Goal: Task Accomplishment & Management: Manage account settings

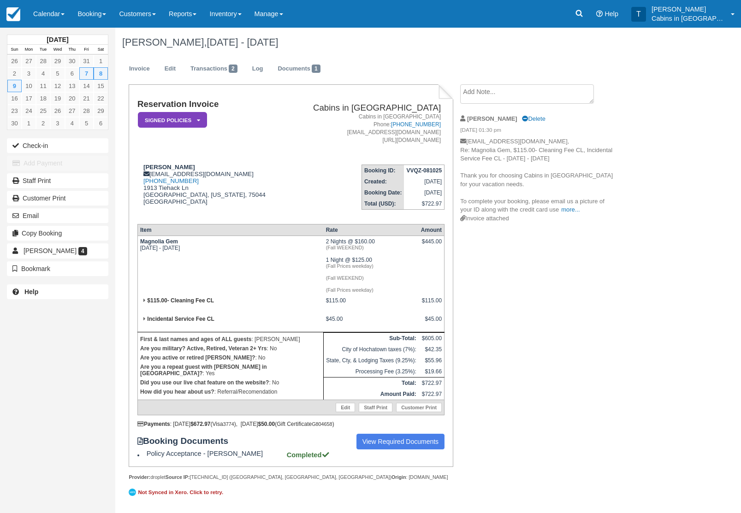
click at [196, 13] on link "Reports" at bounding box center [182, 14] width 41 height 28
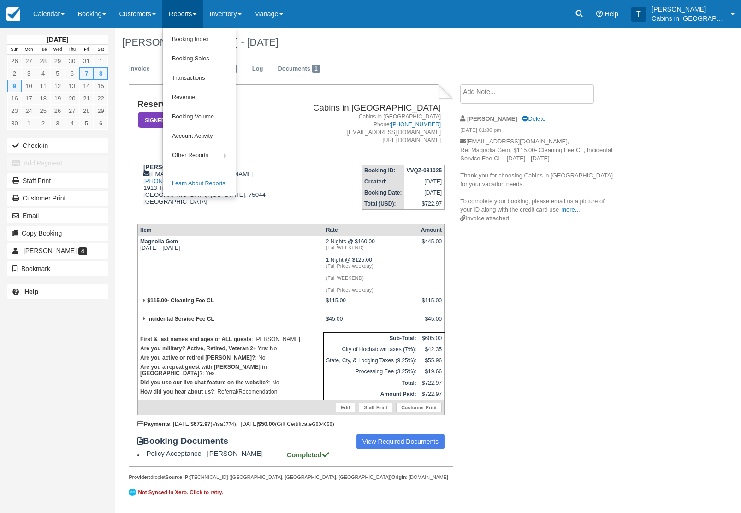
click at [233, 38] on link "Booking Index" at bounding box center [199, 39] width 73 height 19
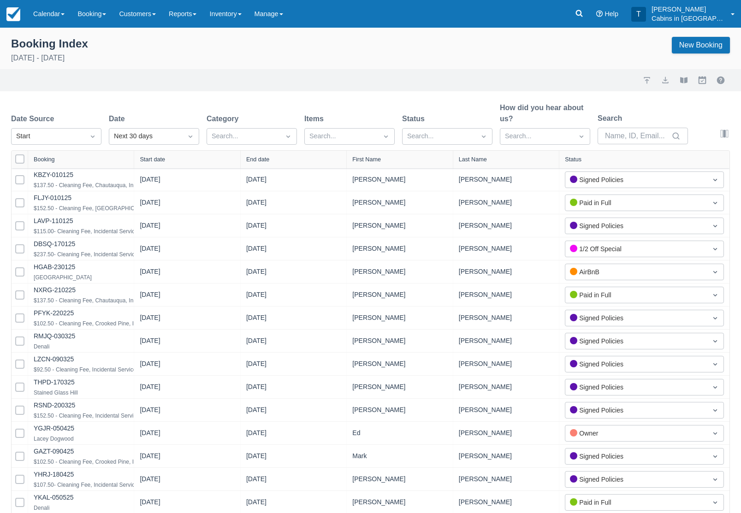
select select "25"
click at [80, 165] on div "Created" at bounding box center [56, 159] width 90 height 18
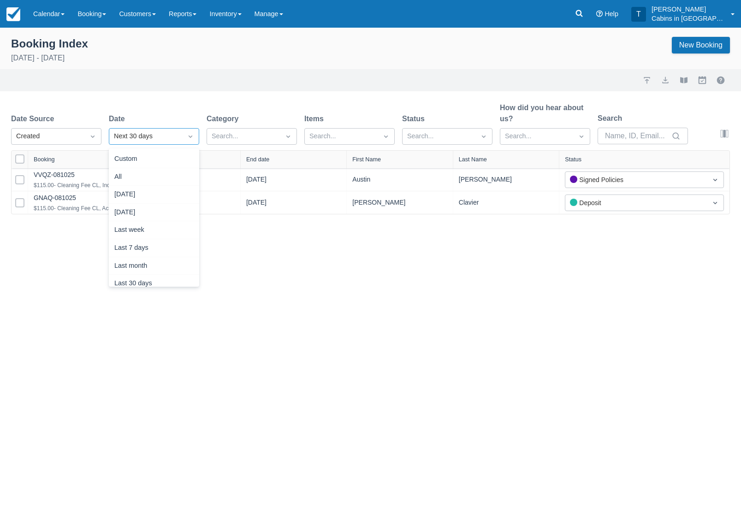
click at [164, 192] on div "[DATE]" at bounding box center [154, 195] width 90 height 18
click at [73, 201] on link "GNAQ-081025" at bounding box center [55, 197] width 42 height 7
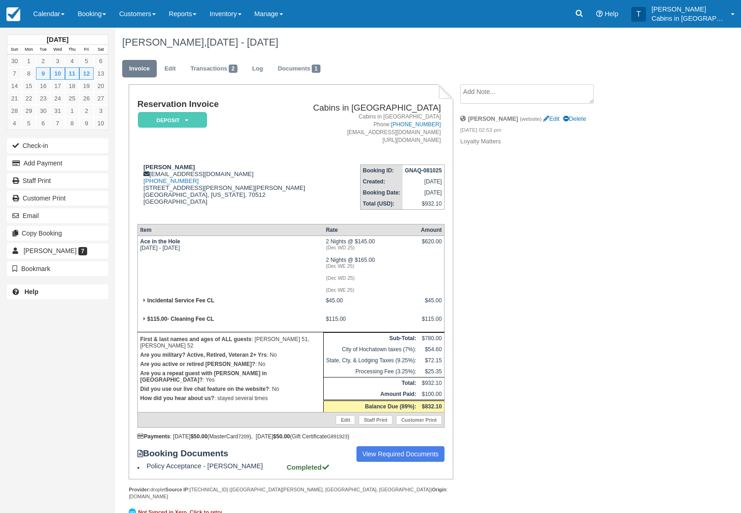
click at [143, 243] on div "Reservation Invoice Deposit   LMVR CC Notice Signed Policies Paid in Full Confi…" at bounding box center [290, 285] width 307 height 371
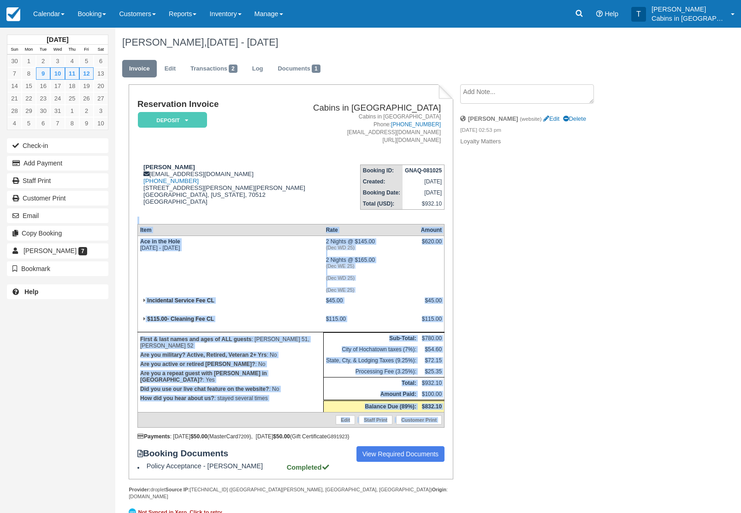
copy div "Item Rate Amount Ace in the Hole Tue Dec 9 2025 - Sat Dec 13 2025 2 Nights @ $1…"
click at [548, 95] on textarea at bounding box center [527, 93] width 134 height 19
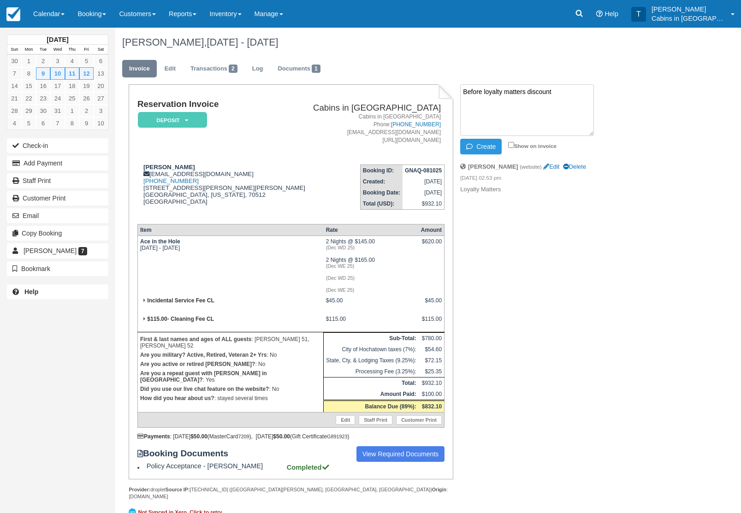
paste textarea "Item Rate Amount Ace in the Hole Tue Dec 9 2025 - Sat Dec 13 2025 2 Nights @ $1…"
type textarea "Before loyalty matters discount Item Rate Amount Ace in the Hole Tue Dec 9 2025…"
click at [492, 147] on button "Create" at bounding box center [481, 147] width 42 height 16
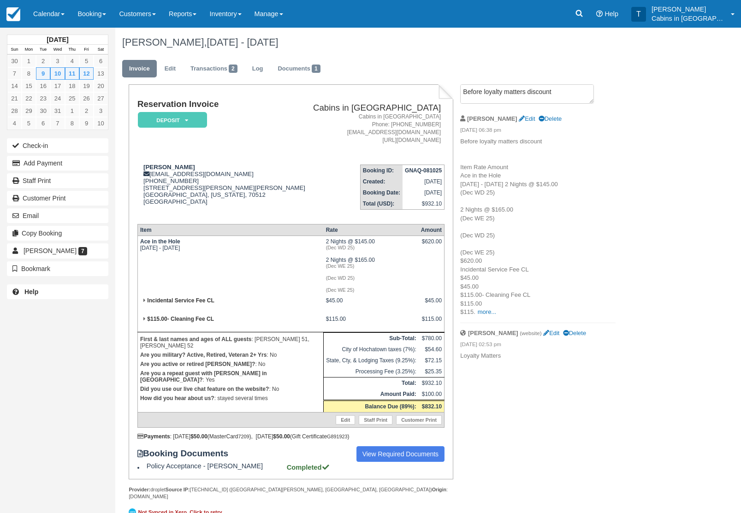
click at [183, 68] on link "Edit" at bounding box center [170, 69] width 25 height 18
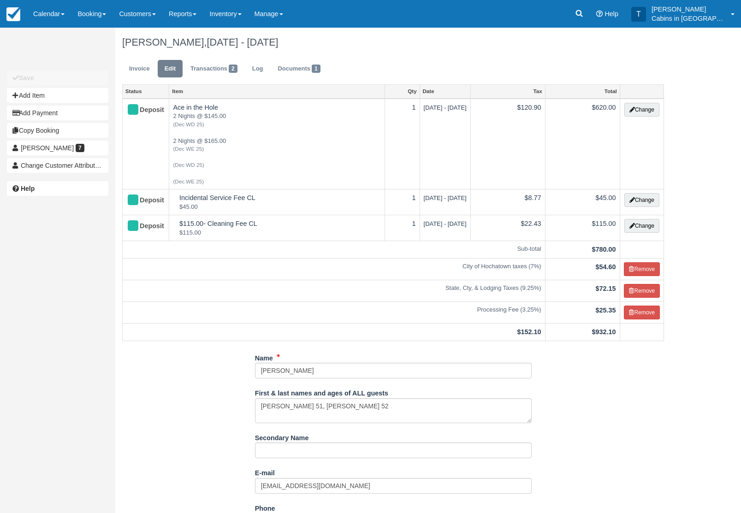
click at [654, 116] on button "Change" at bounding box center [642, 110] width 35 height 14
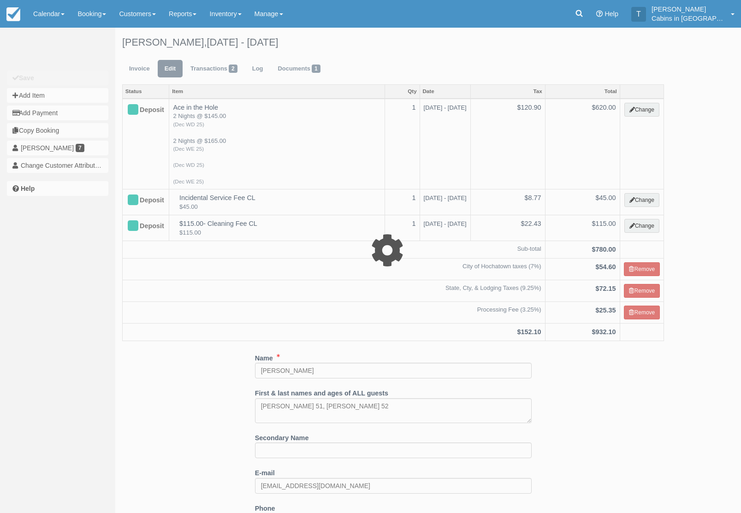
select select "1"
type input "620.00"
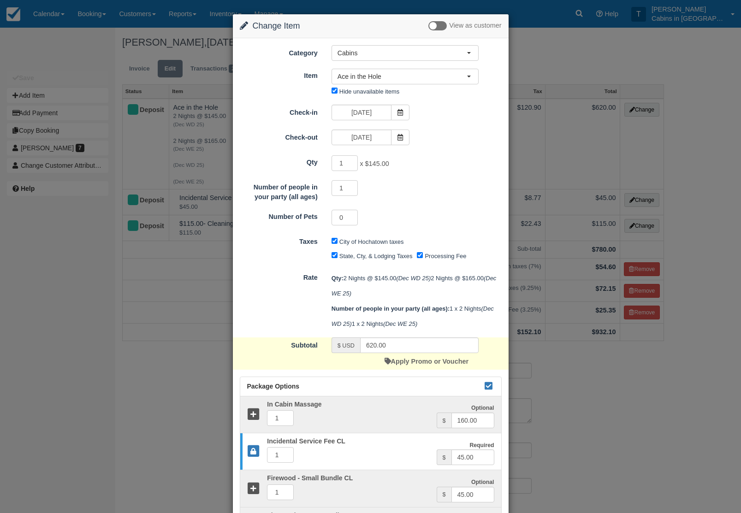
click at [455, 365] on link "Apply Promo or Voucher" at bounding box center [427, 361] width 84 height 7
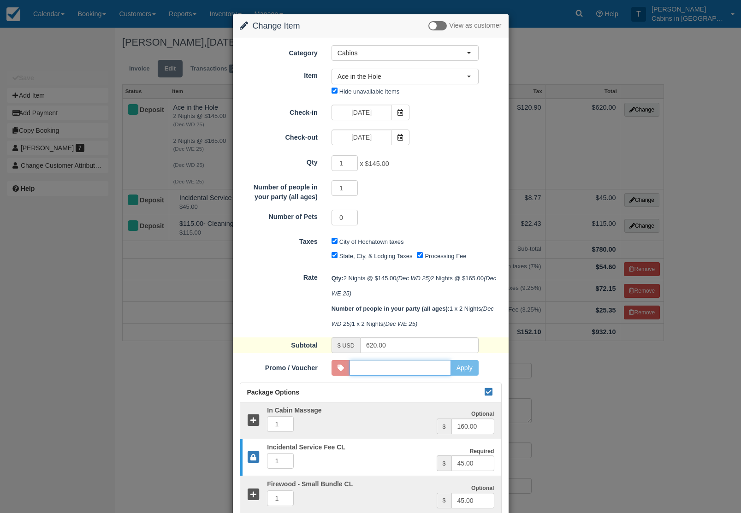
scroll to position [27, 0]
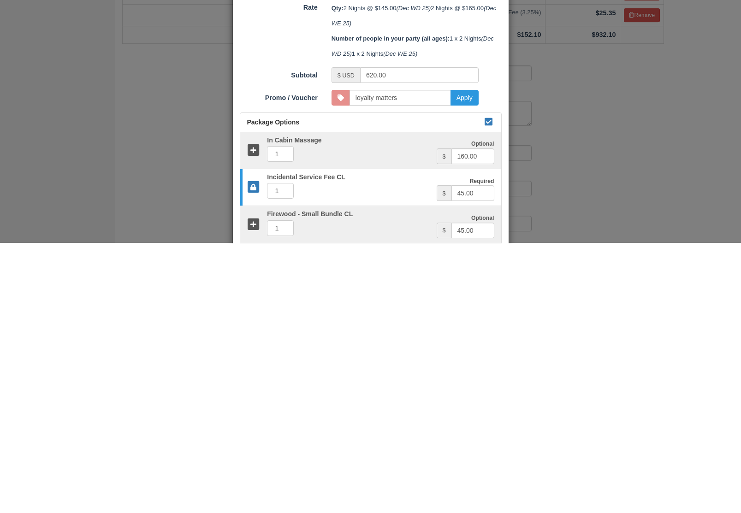
click at [472, 360] on button "Apply" at bounding box center [465, 368] width 28 height 16
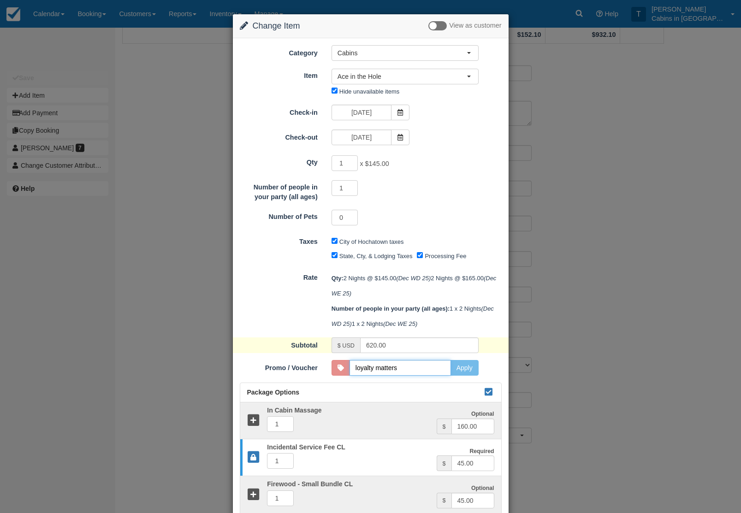
click at [440, 376] on input "loyalty matters" at bounding box center [400, 368] width 101 height 16
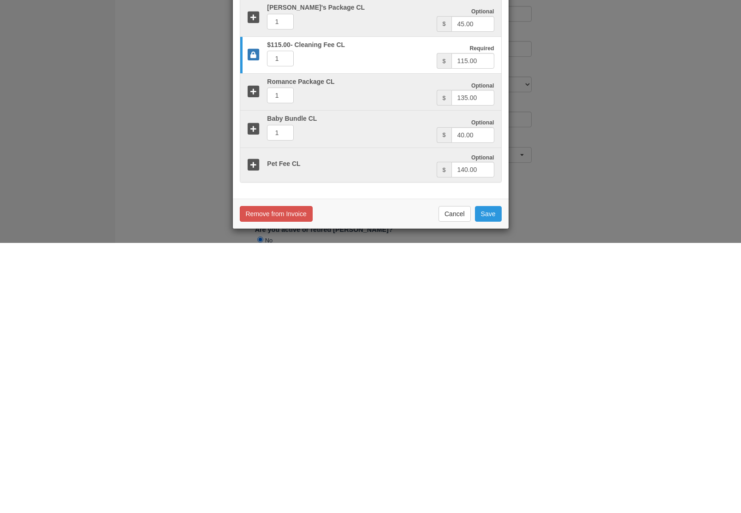
scroll to position [319, 0]
click at [501, 476] on button "Save" at bounding box center [488, 484] width 27 height 16
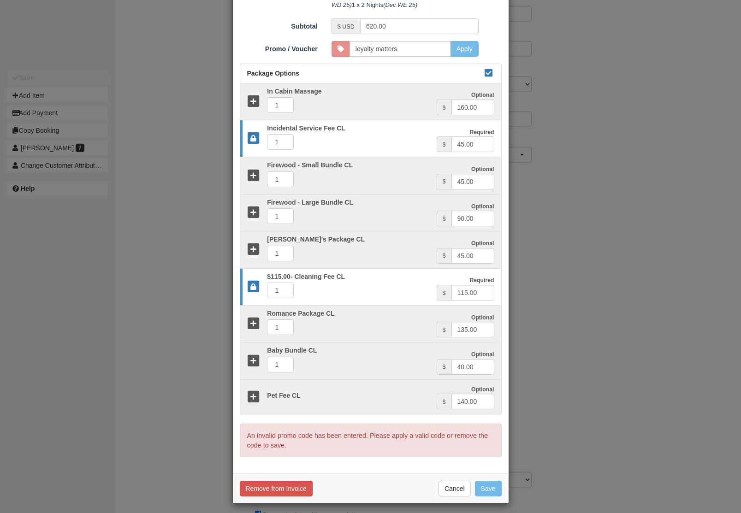
scroll to position [637, 0]
click at [426, 57] on input "loyalty matters" at bounding box center [400, 49] width 101 height 16
click at [449, 57] on input "loyalty matters" at bounding box center [400, 49] width 101 height 16
click at [446, 57] on input "loyalty matters" at bounding box center [400, 49] width 101 height 16
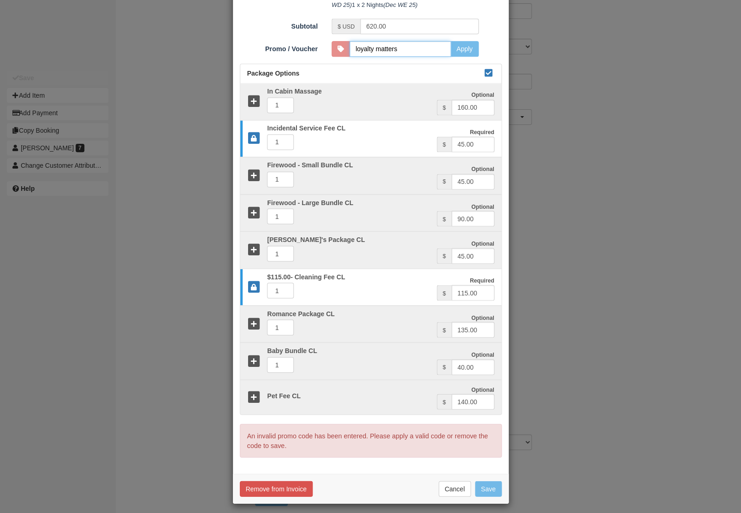
click at [440, 57] on input "loyalty matters" at bounding box center [400, 49] width 101 height 16
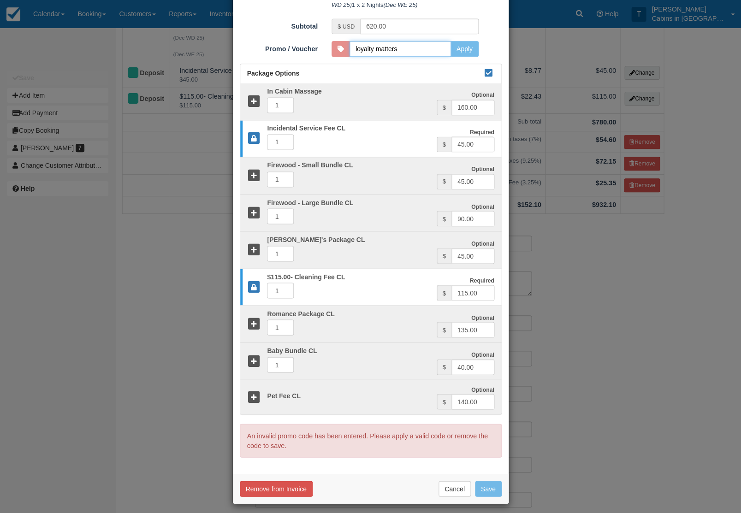
scroll to position [119, 0]
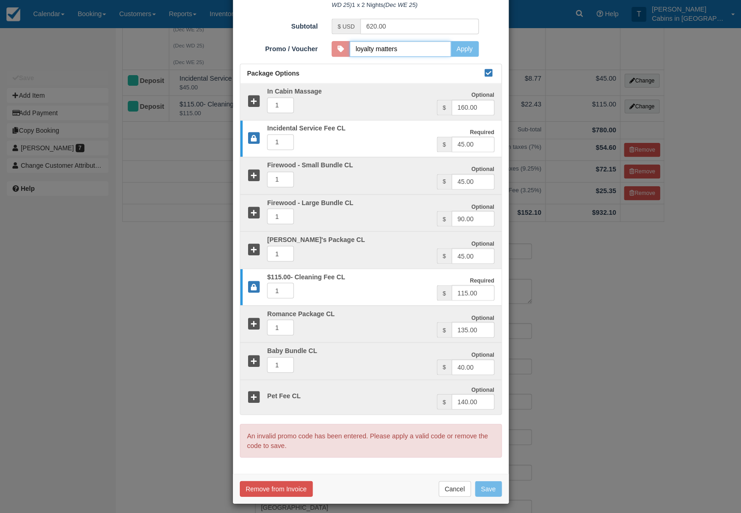
click at [438, 57] on input "loyalty matters" at bounding box center [400, 49] width 101 height 16
type input "l"
type input "L"
click at [435, 57] on input "superheroperks" at bounding box center [400, 49] width 101 height 16
click at [442, 57] on input "superheroperks" at bounding box center [400, 49] width 101 height 16
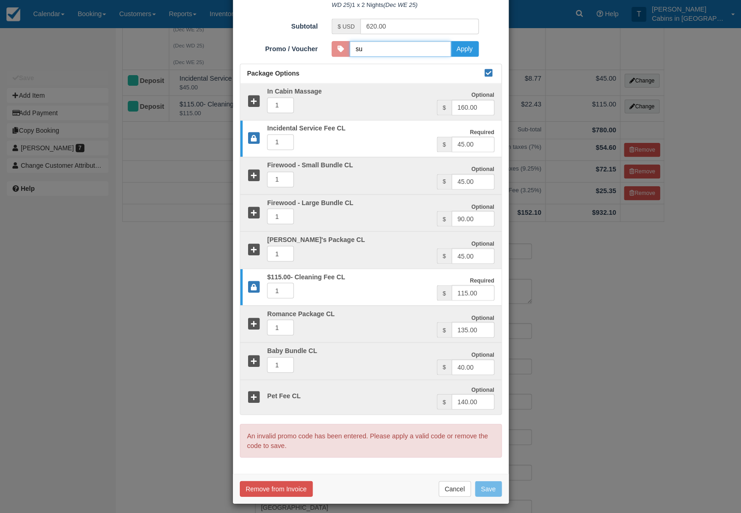
type input "s"
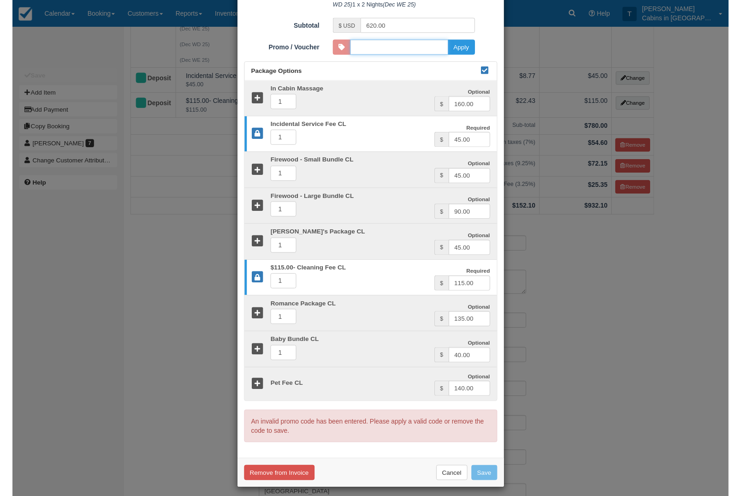
scroll to position [128, 0]
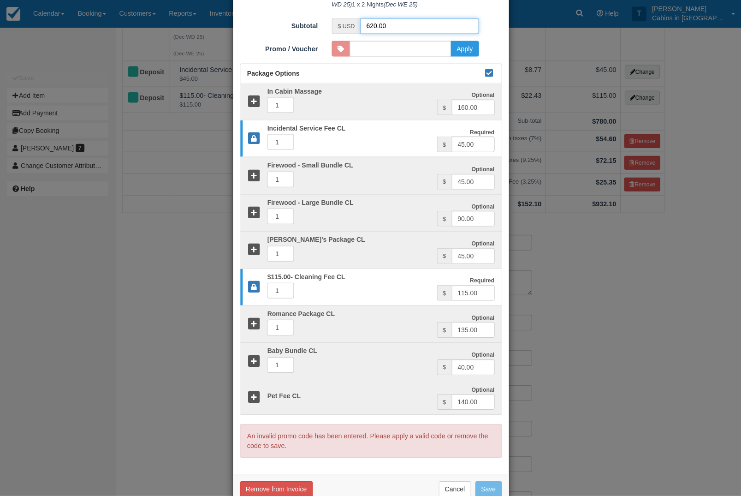
click at [381, 34] on input "620.00" at bounding box center [419, 26] width 119 height 16
click at [425, 57] on input "Promo / Voucher" at bounding box center [400, 49] width 101 height 16
click at [442, 57] on input "Promo / Voucher" at bounding box center [400, 49] width 101 height 16
type input "loyaltymatters"
click at [478, 57] on button "Apply" at bounding box center [465, 49] width 28 height 16
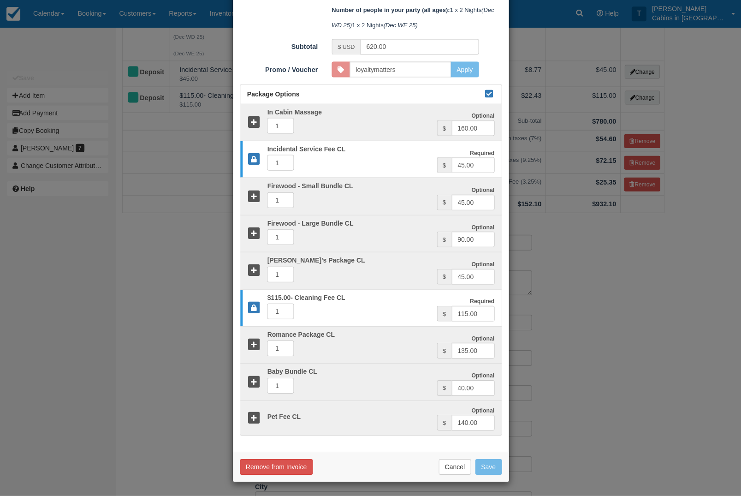
type input "558.00"
click at [497, 469] on button "Save" at bounding box center [488, 467] width 27 height 16
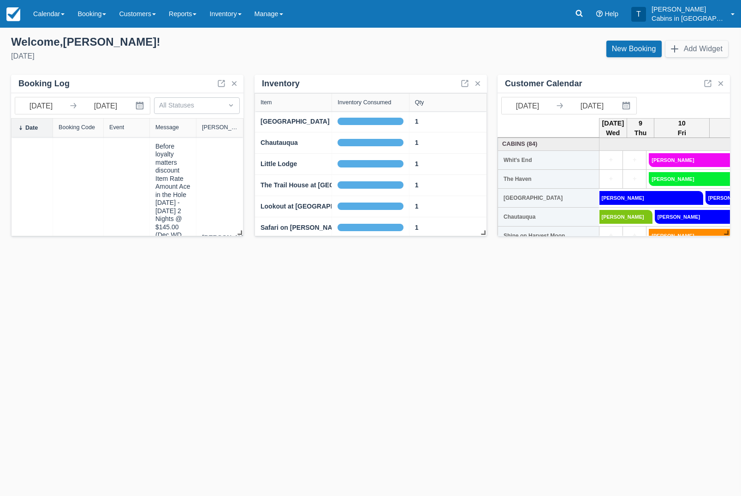
click at [96, 17] on link "Booking" at bounding box center [92, 14] width 42 height 28
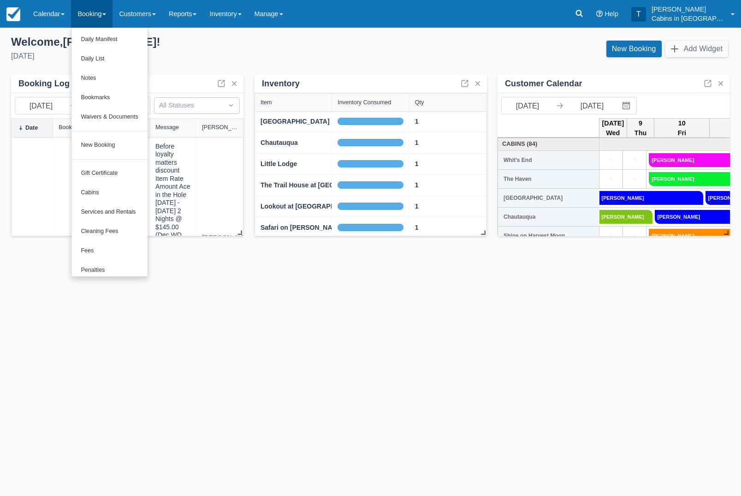
click at [127, 142] on link "New Booking" at bounding box center [109, 145] width 76 height 19
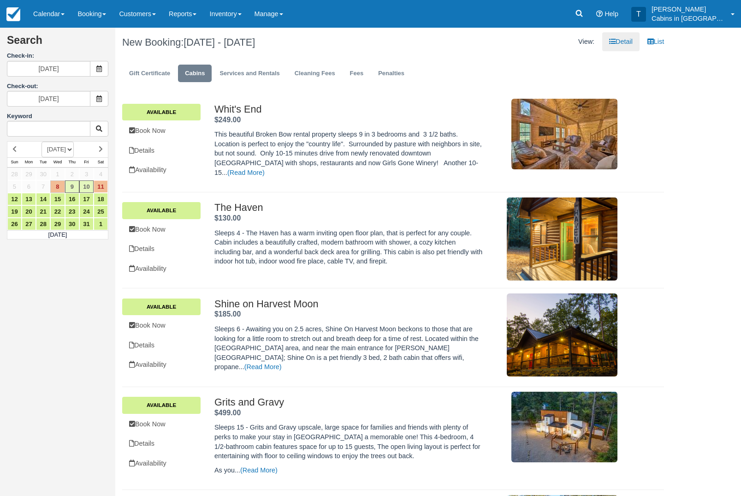
click at [98, 77] on span at bounding box center [99, 69] width 18 height 16
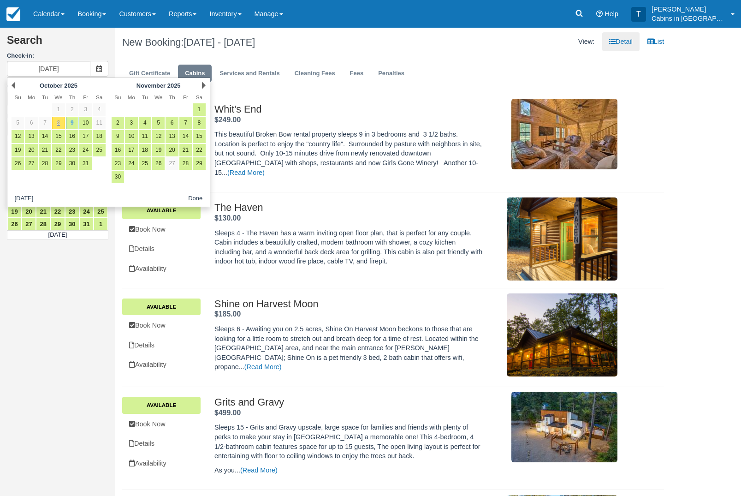
click at [93, 124] on link "11" at bounding box center [99, 123] width 12 height 12
type input "[DATE]"
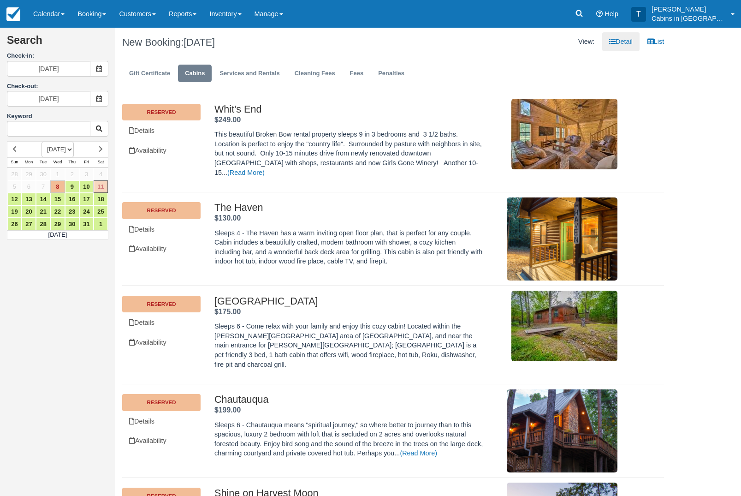
click at [97, 103] on span at bounding box center [99, 99] width 18 height 16
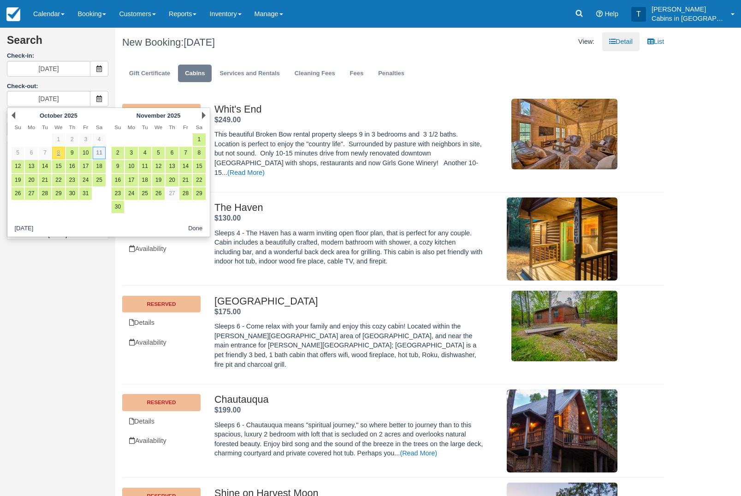
click at [35, 170] on link "13" at bounding box center [31, 166] width 12 height 12
type input "10/13/25"
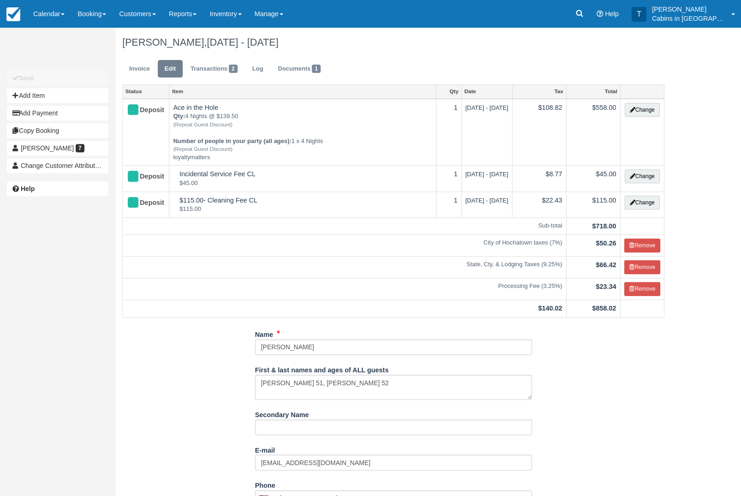
click at [141, 71] on link "Invoice" at bounding box center [139, 69] width 35 height 18
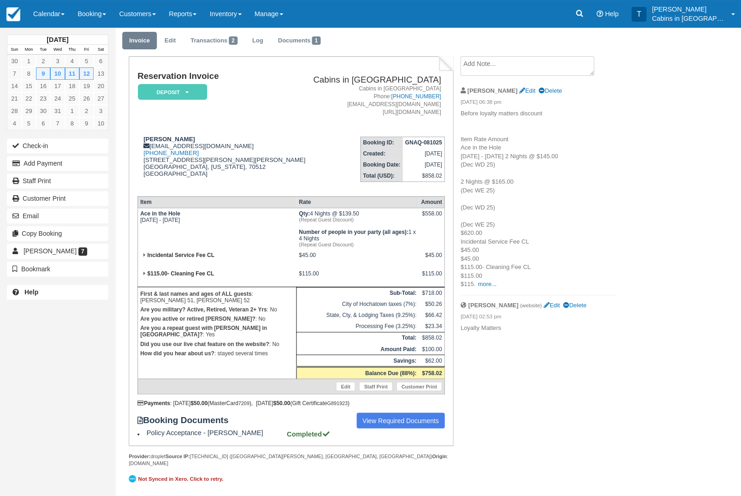
scroll to position [36, 0]
click at [195, 84] on em "Deposit" at bounding box center [172, 92] width 69 height 16
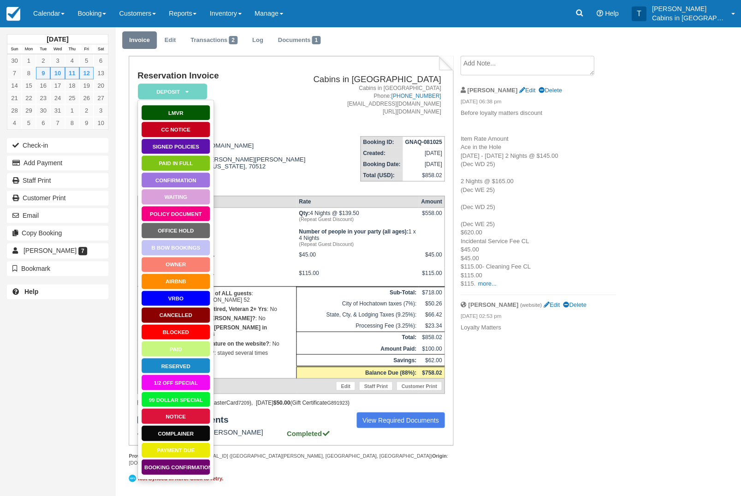
click at [192, 463] on link "Booking Confirmation" at bounding box center [175, 467] width 69 height 16
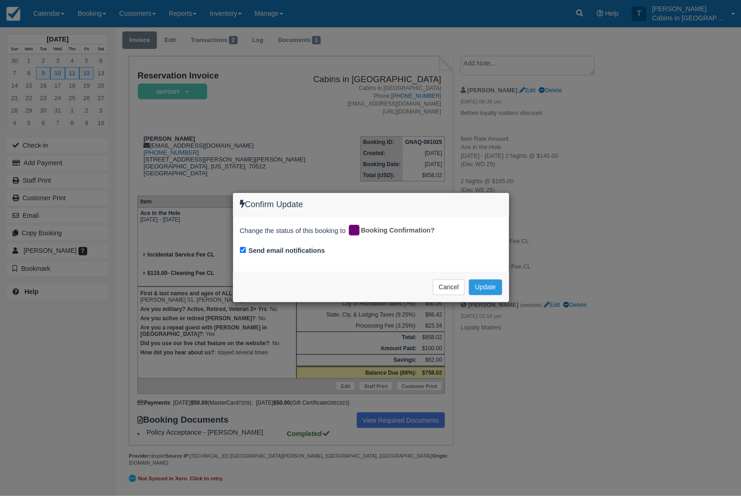
click at [476, 294] on button "Update" at bounding box center [485, 288] width 33 height 16
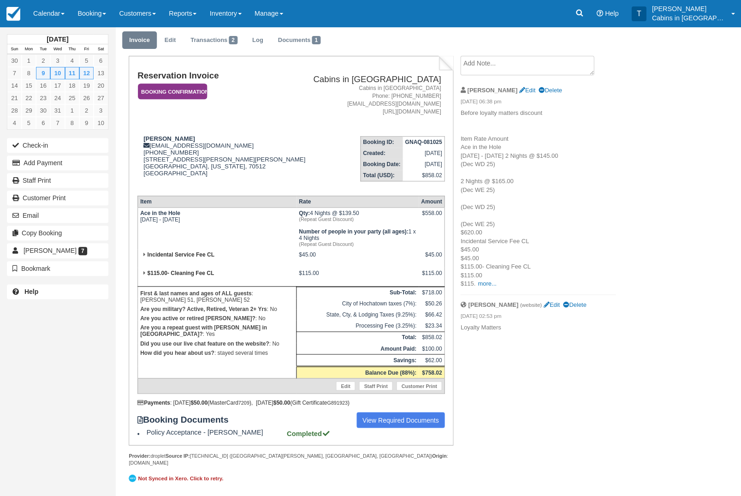
click at [178, 85] on em "Booking Confirmation" at bounding box center [172, 92] width 69 height 16
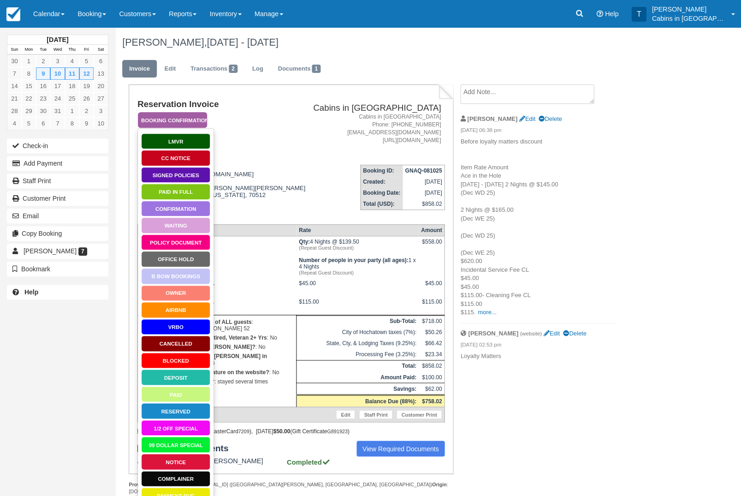
click at [201, 178] on link "Signed Policies" at bounding box center [175, 175] width 69 height 16
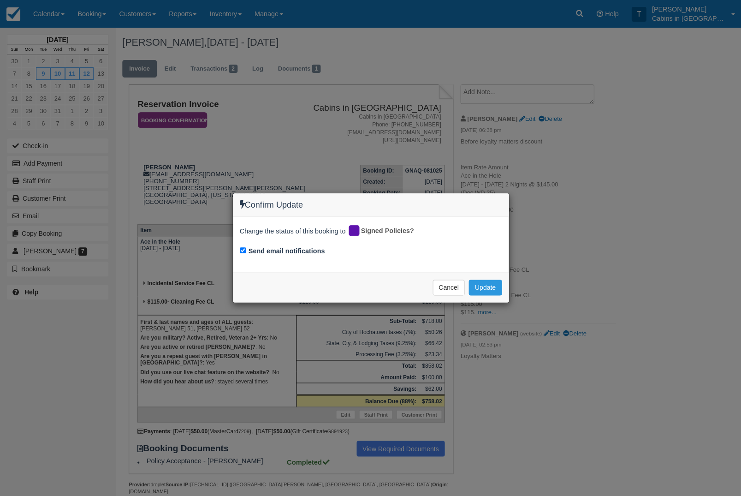
click at [487, 326] on div "Confirm Update Change the status of this booking to Signed Policies? Send email…" at bounding box center [370, 248] width 741 height 496
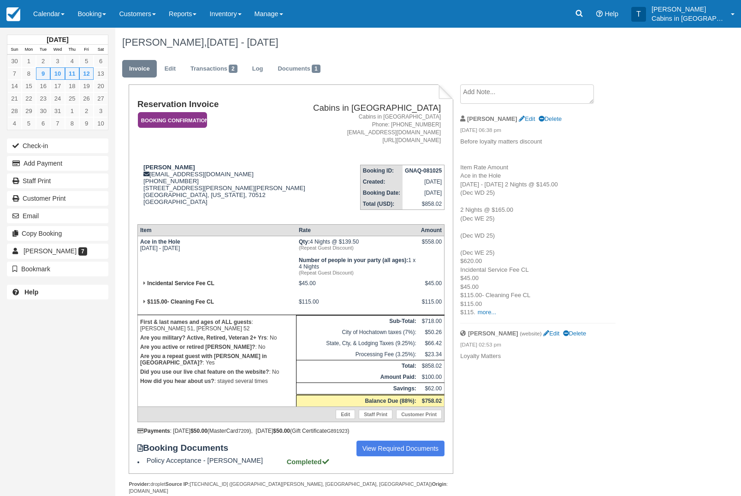
click at [71, 215] on button "Email" at bounding box center [57, 215] width 101 height 15
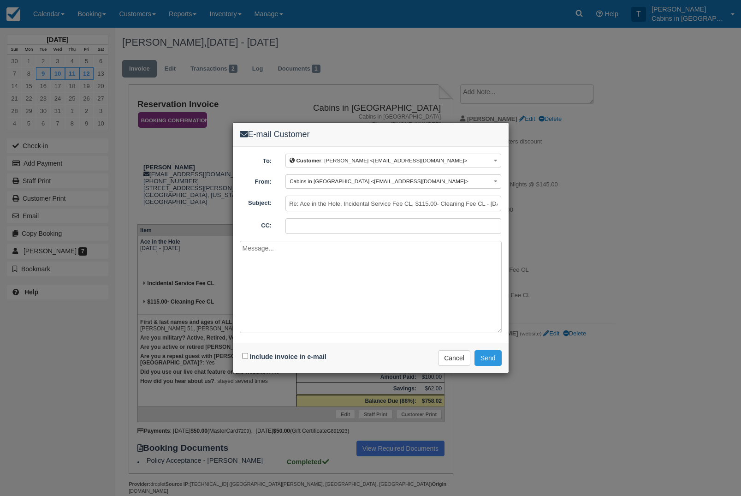
click at [289, 285] on textarea at bounding box center [371, 287] width 262 height 92
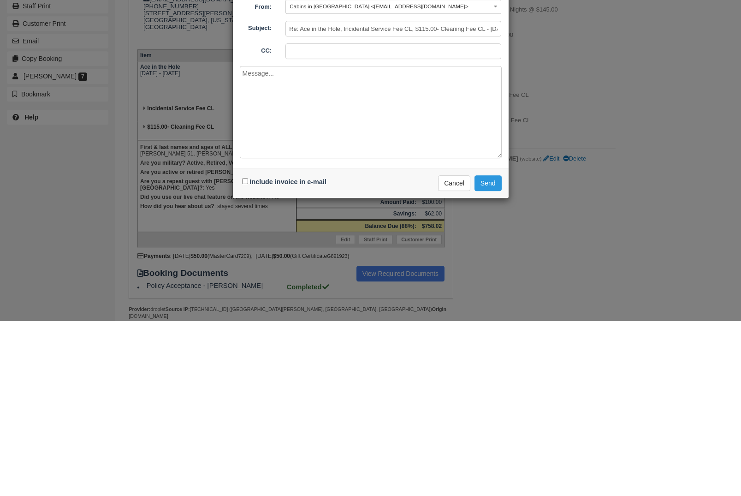
click at [272, 241] on textarea at bounding box center [371, 287] width 262 height 92
paste textarea "Thank you for choosing Cabins in Broken Bow for your vacation needs. To complet…"
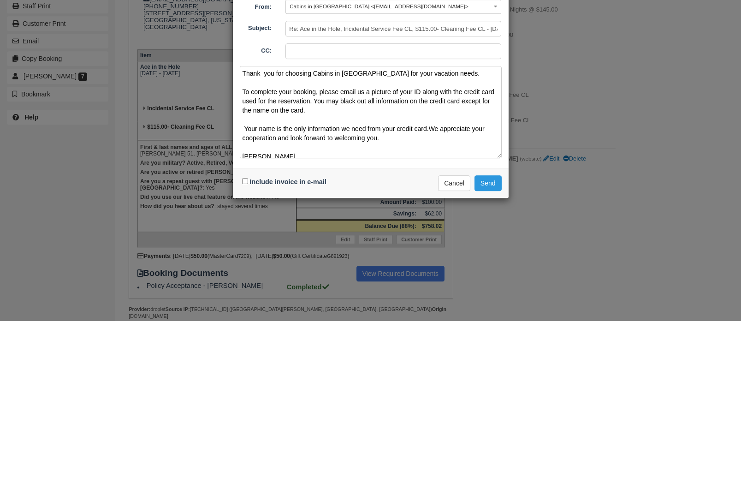
scroll to position [33, 0]
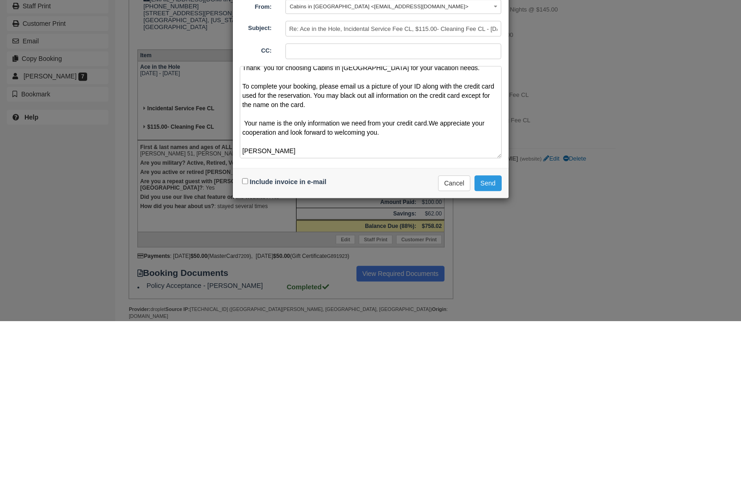
type textarea "Thank you for choosing Cabins in Broken Bow for your vacation needs. To complet…"
click at [239, 343] on div "Include invoice in e-mail Delivering e-mail ... Cancel Send" at bounding box center [371, 358] width 276 height 30
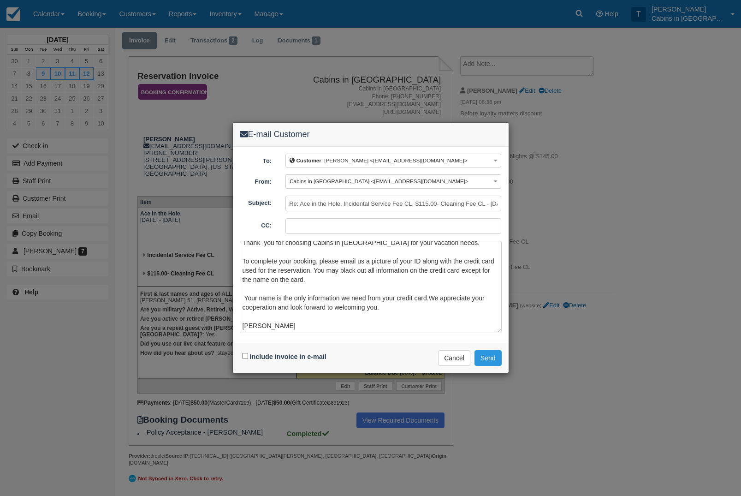
click at [243, 355] on input "Include invoice in e-mail" at bounding box center [245, 356] width 6 height 6
checkbox input "true"
click at [496, 356] on button "Send" at bounding box center [488, 358] width 27 height 16
